Goal: Transaction & Acquisition: Book appointment/travel/reservation

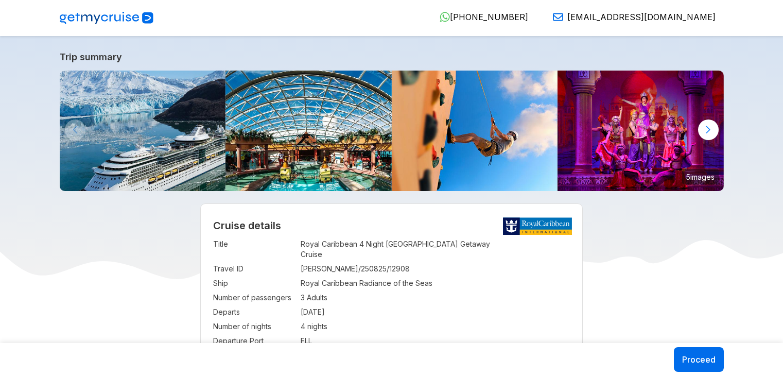
select select "**"
select select "*"
click at [95, 13] on img at bounding box center [107, 18] width 94 height 12
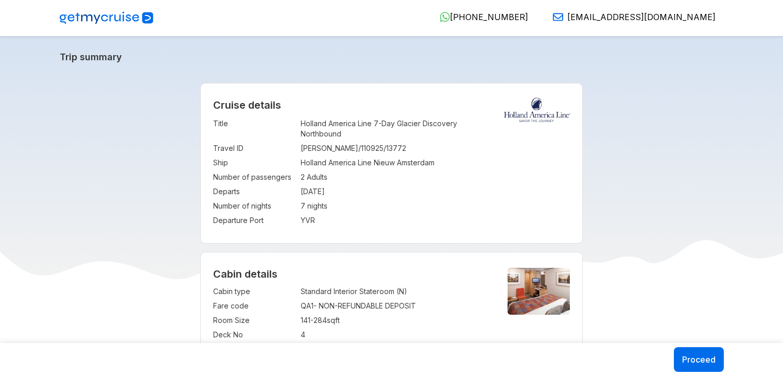
select select "*"
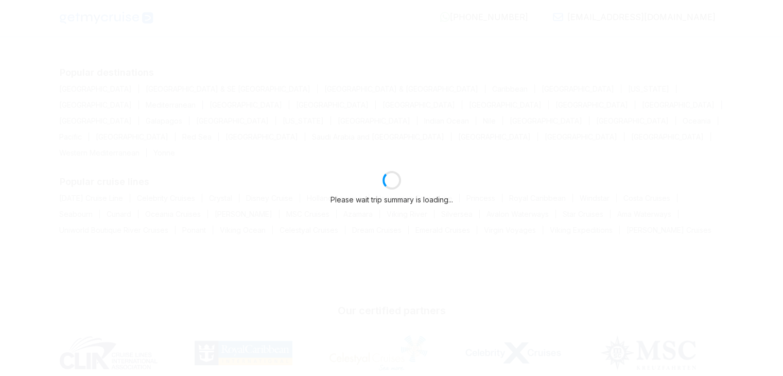
select select "*"
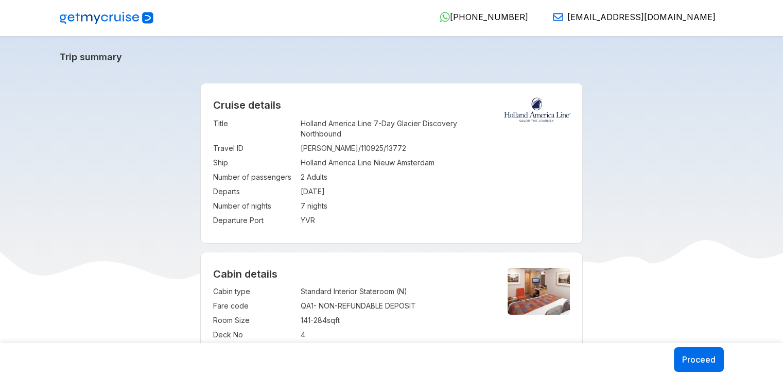
click at [515, 64] on div "Trip summary" at bounding box center [391, 60] width 679 height 19
